Goal: Transaction & Acquisition: Purchase product/service

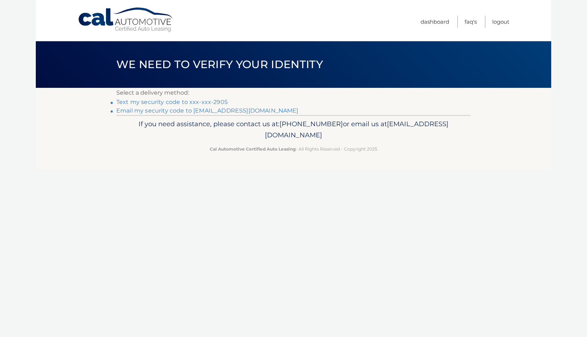
click at [198, 101] on link "Text my security code to xxx-xxx-2905" at bounding box center [171, 101] width 111 height 7
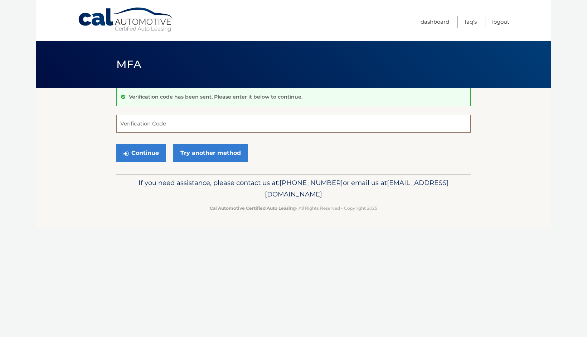
click at [194, 120] on input "Verification Code" at bounding box center [293, 124] width 355 height 18
type input "004140"
click at [141, 149] on button "Continue" at bounding box center [141, 153] width 50 height 18
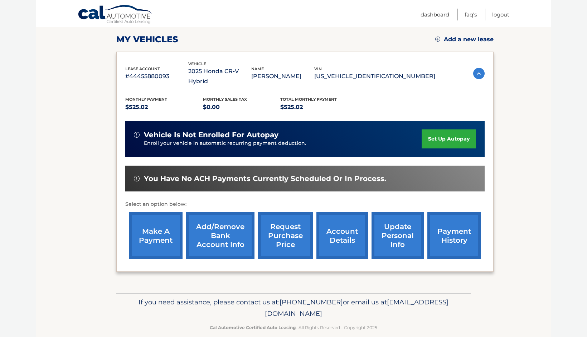
scroll to position [96, 0]
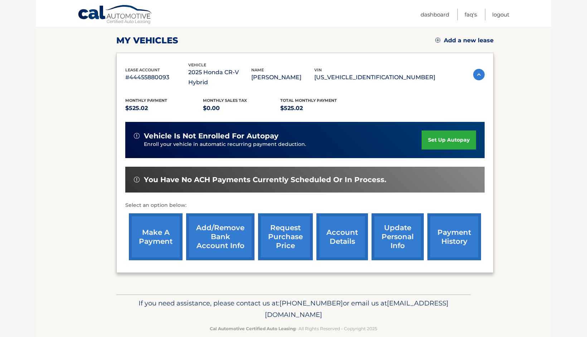
click at [162, 220] on link "make a payment" at bounding box center [156, 236] width 54 height 47
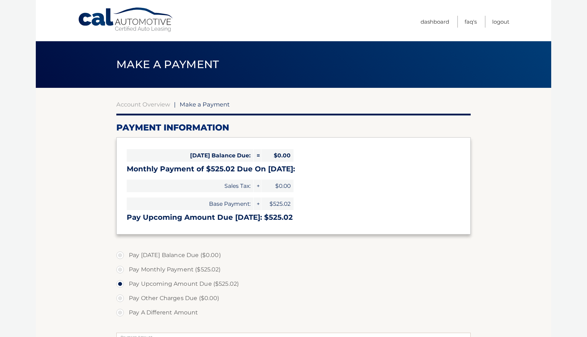
select select "NGFmNGNlOWMtZGE2OC00MGU0LTk3NWQtNDVjZTI5MzU5MTNi"
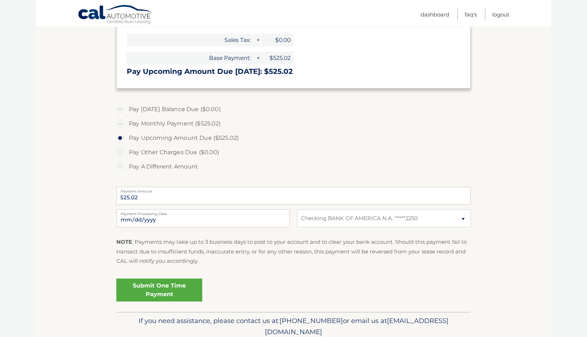
scroll to position [151, 0]
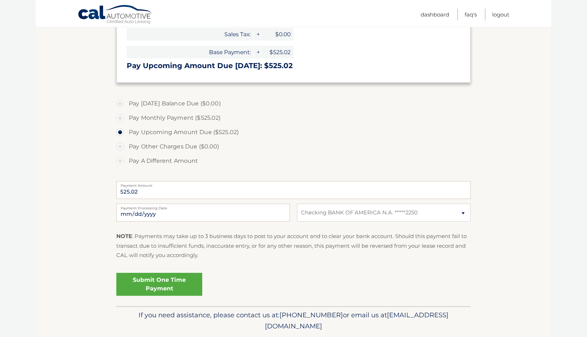
click at [175, 282] on link "Submit One Time Payment" at bounding box center [159, 284] width 86 height 23
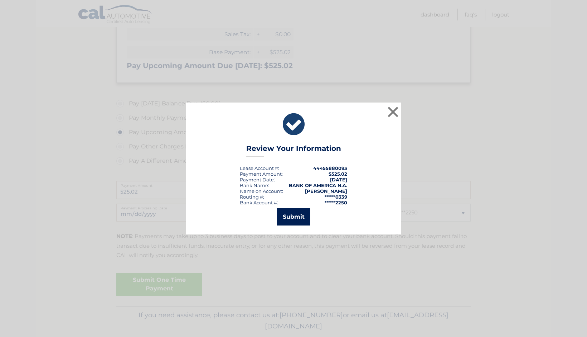
click at [302, 215] on button "Submit" at bounding box center [293, 216] width 33 height 17
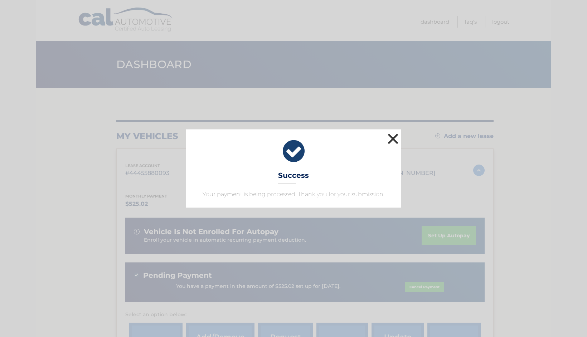
click at [389, 139] on button "×" at bounding box center [393, 138] width 14 height 14
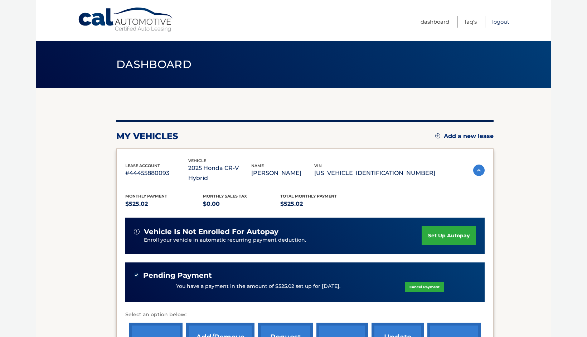
click at [498, 22] on link "Logout" at bounding box center [500, 22] width 17 height 12
